Goal: Task Accomplishment & Management: Complete application form

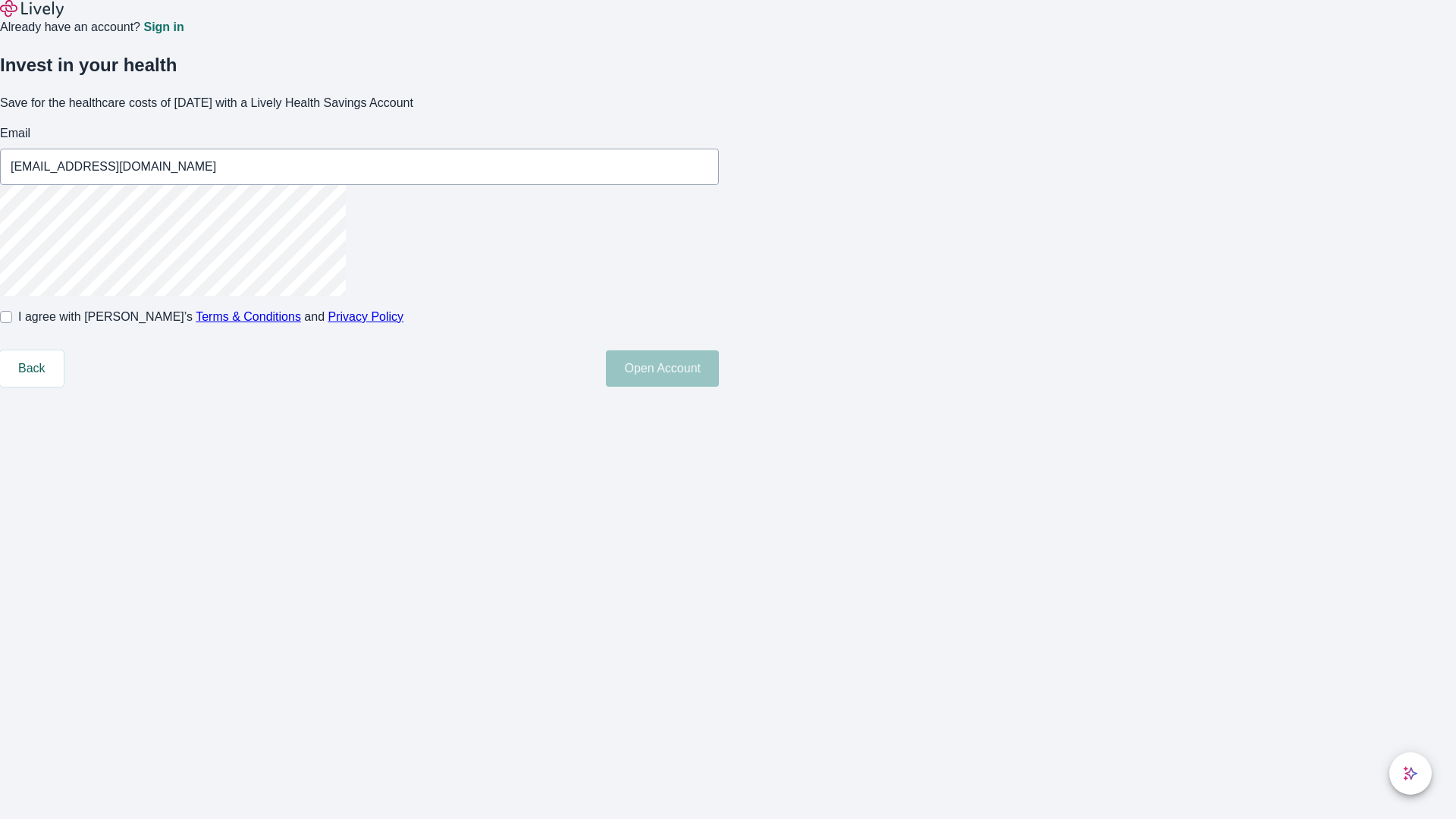
click at [12, 323] on input "I agree with Lively’s Terms & Conditions and Privacy Policy" at bounding box center [6, 317] width 12 height 12
checkbox input "true"
click at [719, 387] on button "Open Account" at bounding box center [662, 368] width 113 height 36
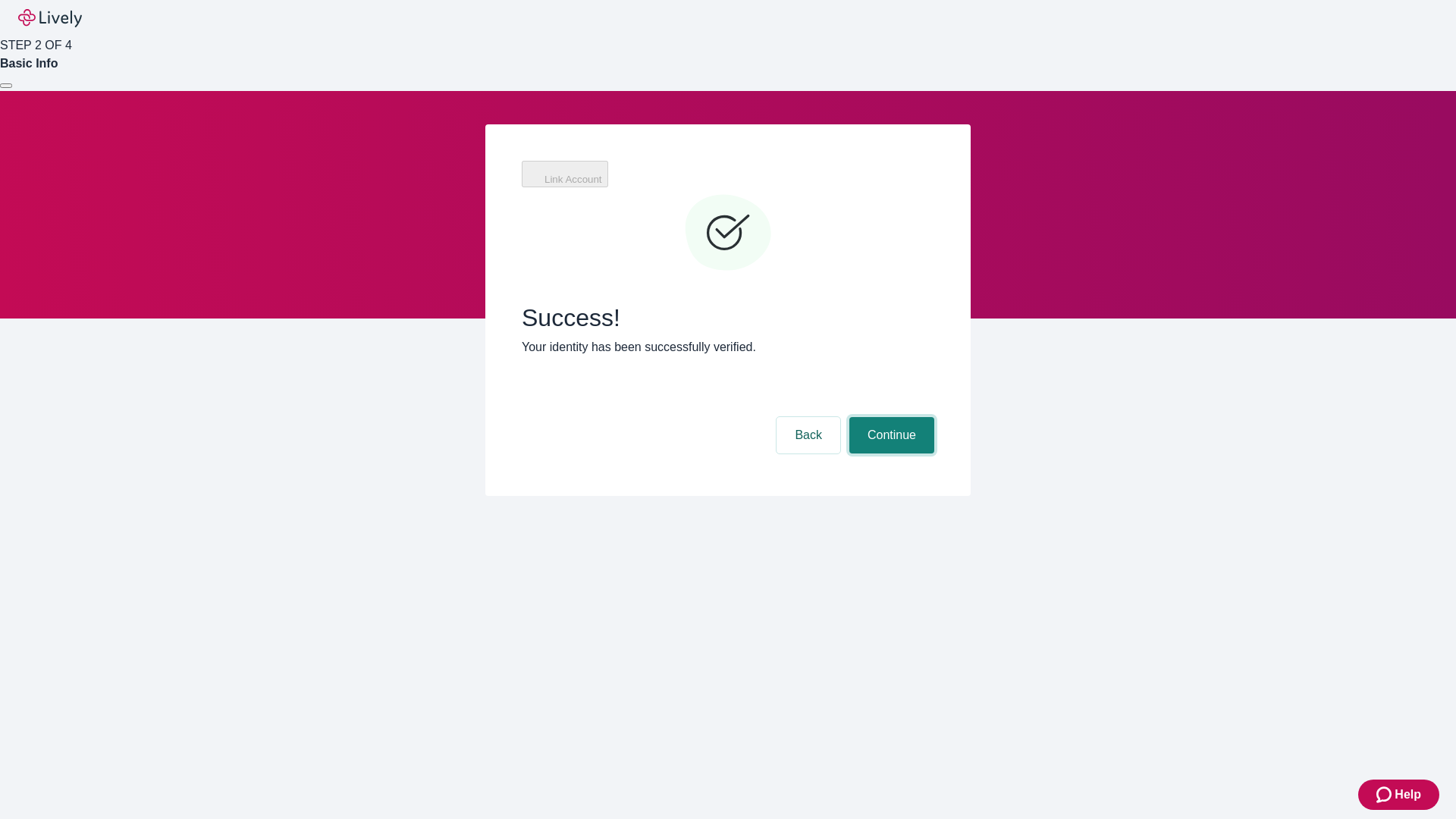
click at [890, 417] on button "Continue" at bounding box center [892, 435] width 85 height 36
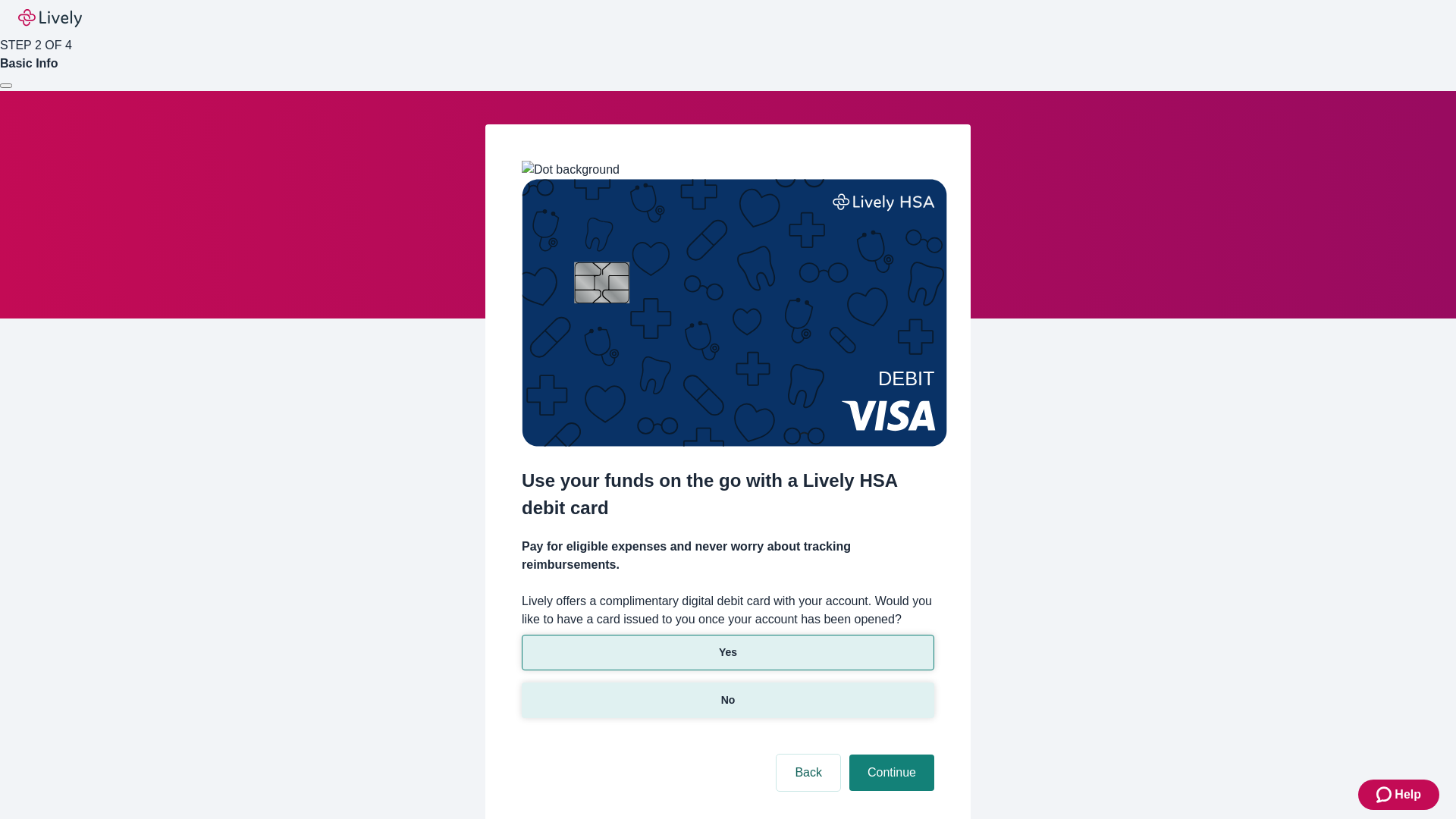
click at [728, 692] on p "No" at bounding box center [728, 700] width 14 height 16
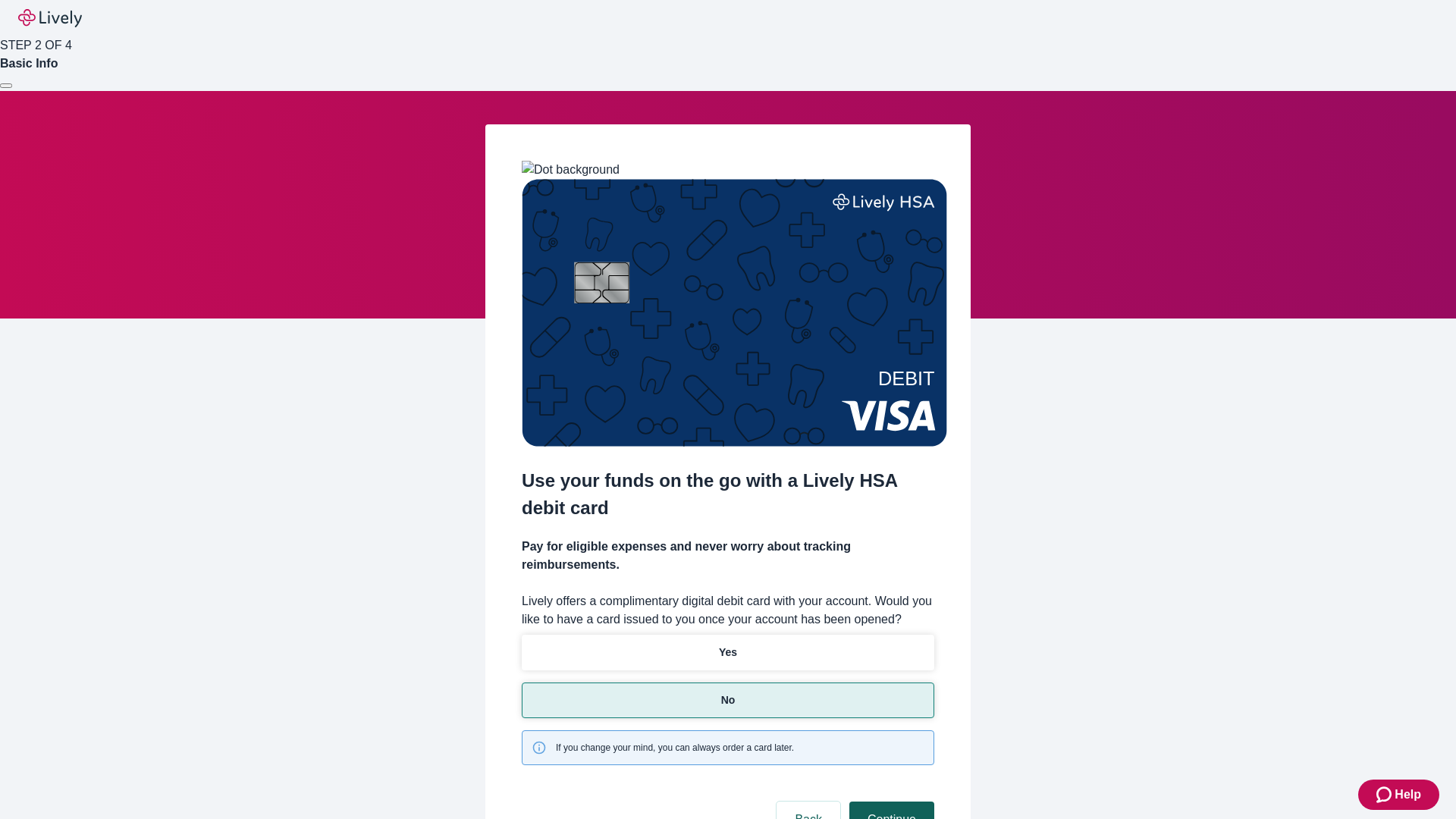
click at [890, 802] on button "Continue" at bounding box center [892, 820] width 85 height 36
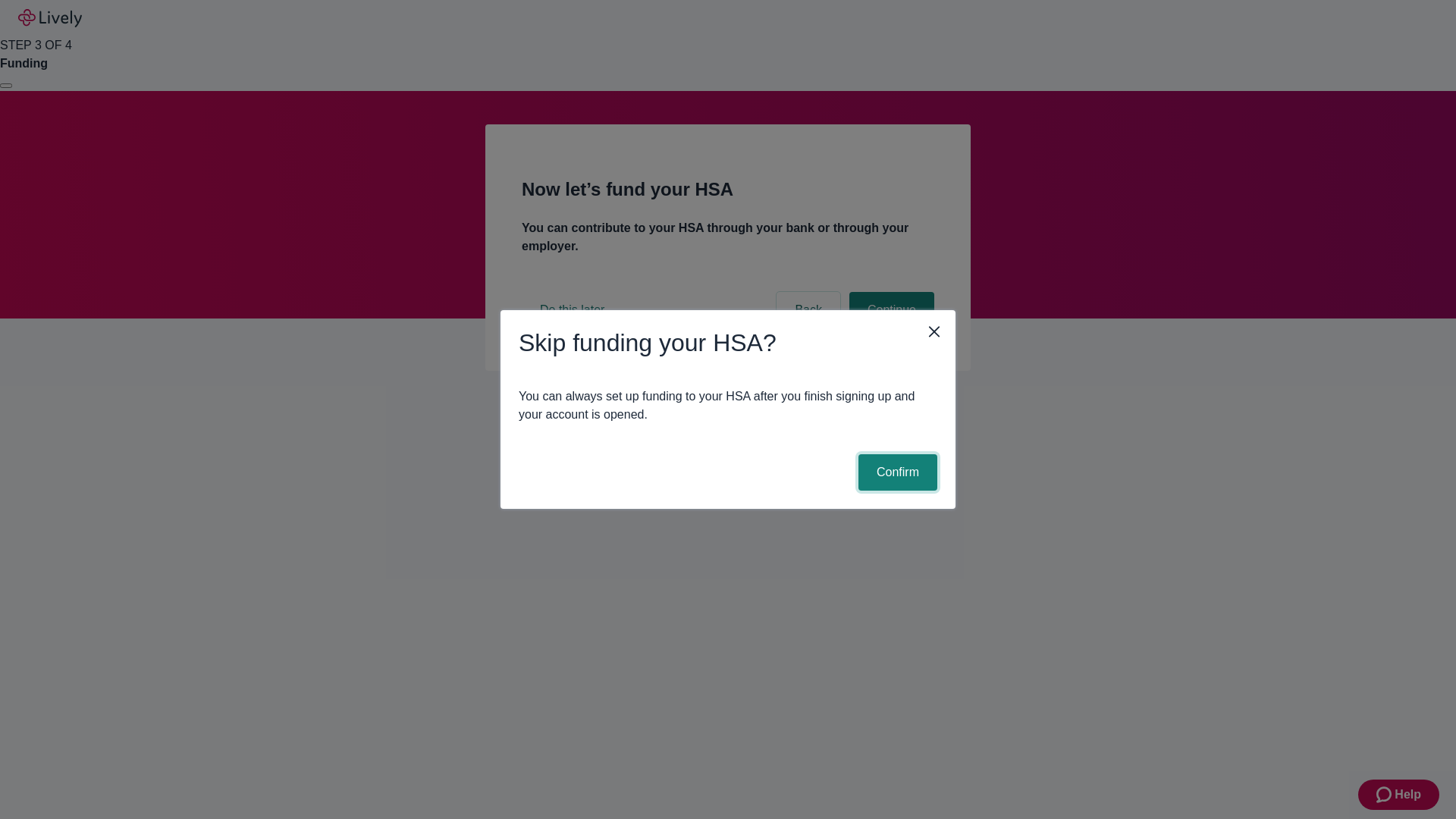
click at [896, 473] on button "Confirm" at bounding box center [898, 472] width 79 height 36
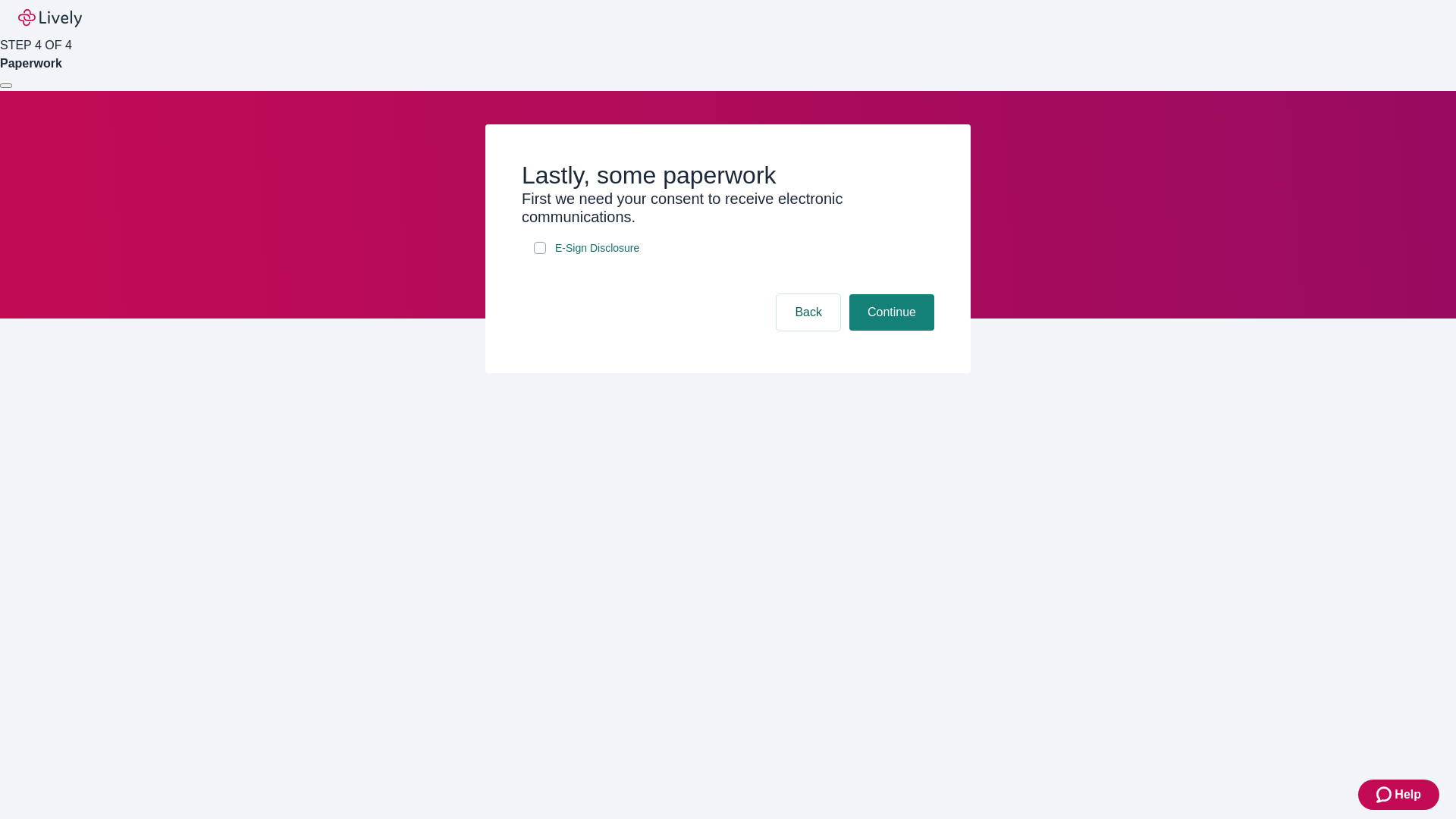
click at [540, 254] on input "E-Sign Disclosure" at bounding box center [540, 248] width 12 height 12
checkbox input "true"
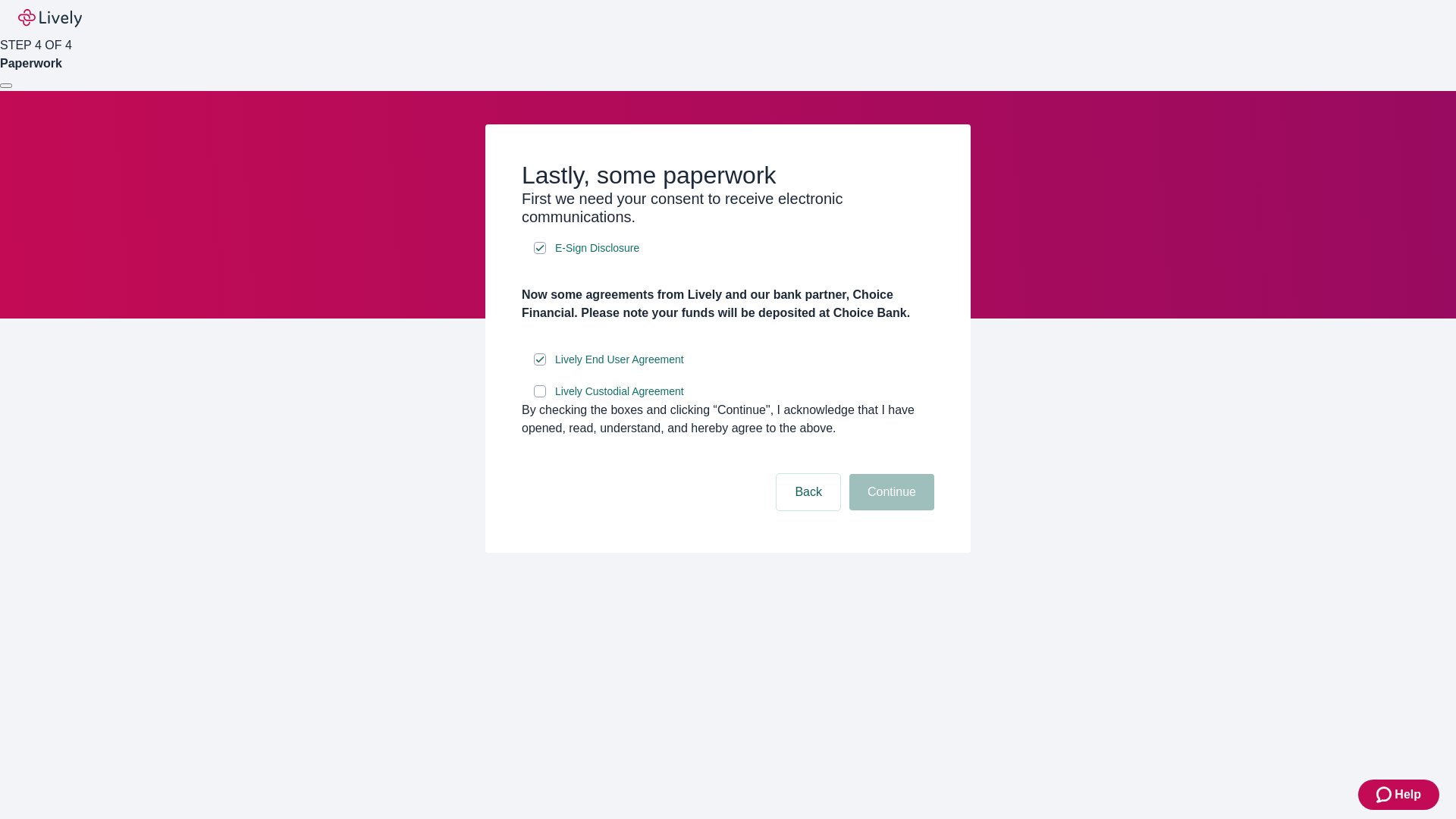
click at [540, 398] on input "Lively Custodial Agreement" at bounding box center [540, 391] width 12 height 12
checkbox input "true"
click at [890, 510] on button "Continue" at bounding box center [892, 492] width 85 height 36
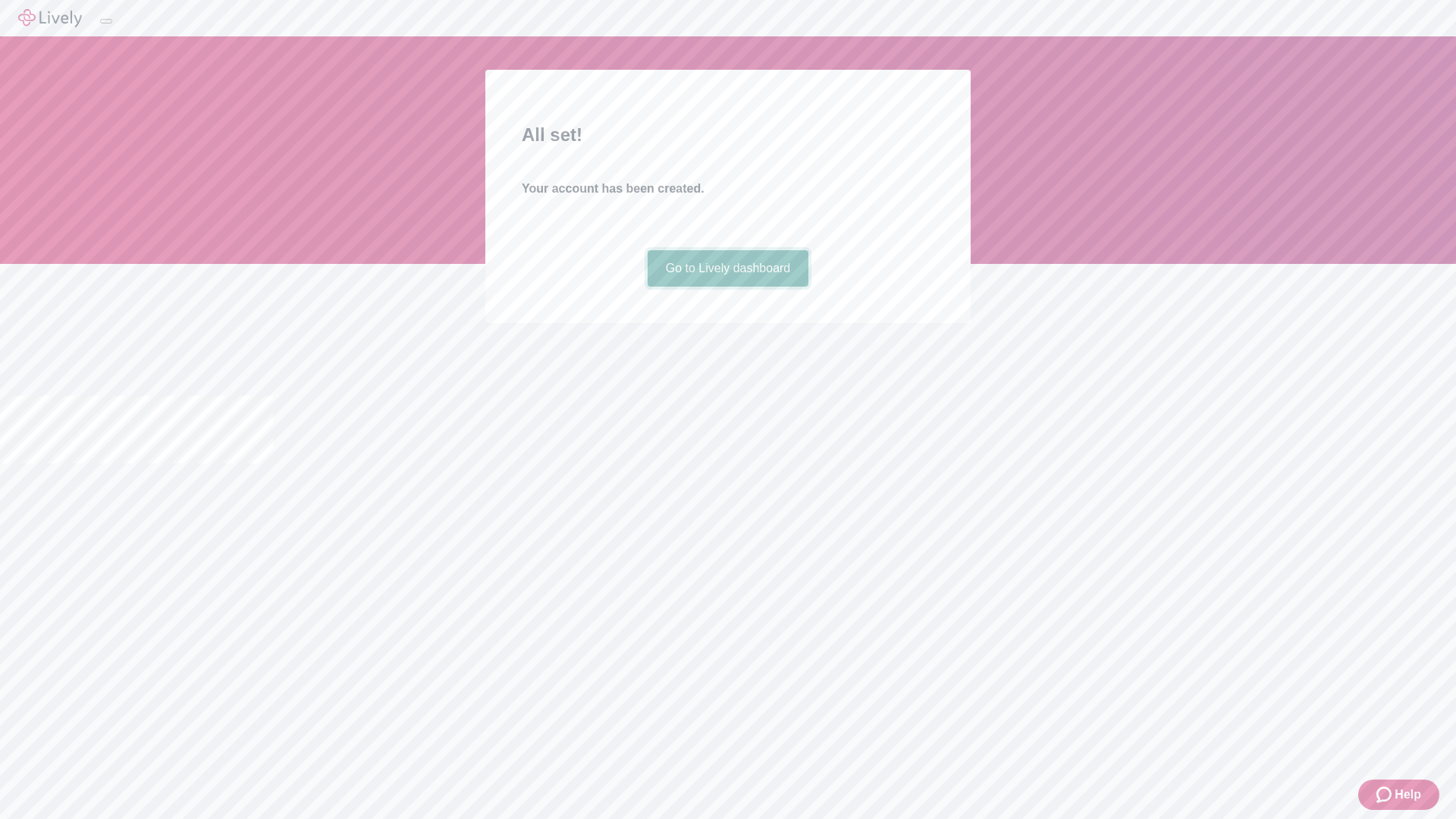
click at [728, 287] on link "Go to Lively dashboard" at bounding box center [728, 268] width 161 height 36
